Goal: Information Seeking & Learning: Learn about a topic

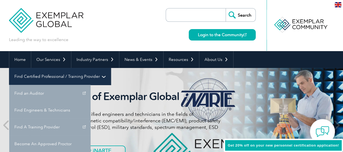
click at [111, 68] on link "Find Certified Professional / Training Provider" at bounding box center [60, 76] width 102 height 17
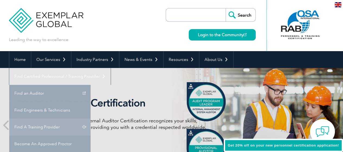
click at [91, 118] on link "Find A Training Provider" at bounding box center [49, 126] width 81 height 17
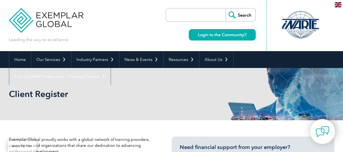
scroll to position [133, 0]
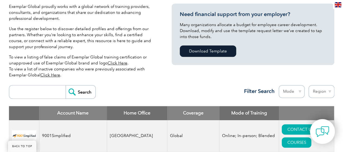
click at [46, 96] on input "search" at bounding box center [39, 91] width 54 height 13
type input "B4Q"
click at [66, 97] on input "Search" at bounding box center [81, 91] width 30 height 13
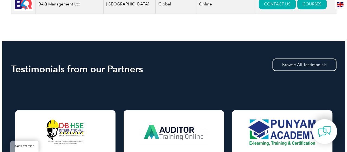
scroll to position [188, 0]
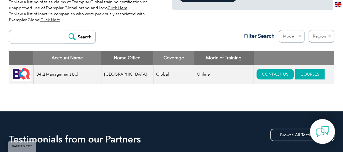
click at [296, 75] on link "COURSES" at bounding box center [310, 74] width 30 height 10
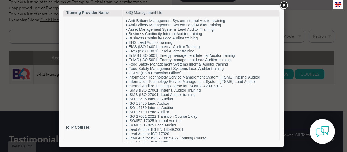
scroll to position [0, 0]
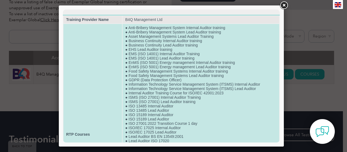
click at [219, 57] on td "● Anti-Bribery Management System Internal Auditor training ● Anti-Bribery Manag…" at bounding box center [201, 134] width 157 height 220
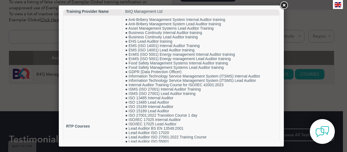
scroll to position [1, 0]
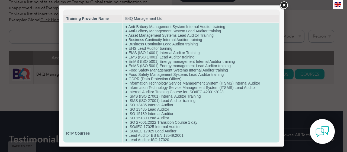
click at [174, 48] on td "● Anti-Bribery Management System Internal Auditor training ● Anti-Bribery Manag…" at bounding box center [201, 133] width 157 height 220
